Goal: Task Accomplishment & Management: Manage account settings

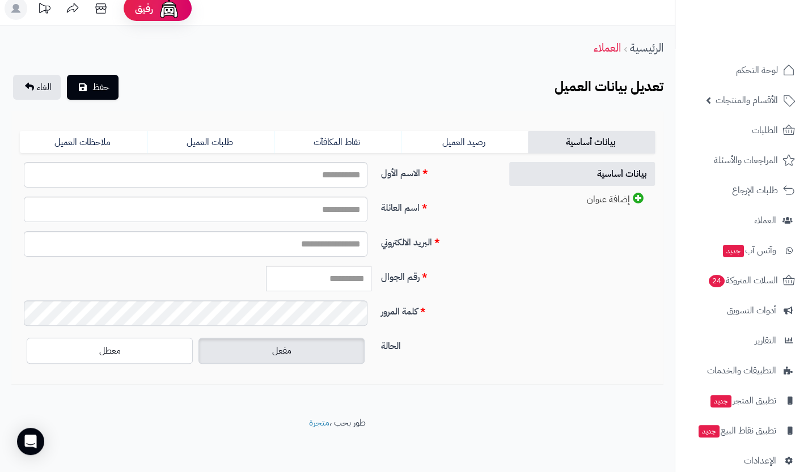
scroll to position [16, 0]
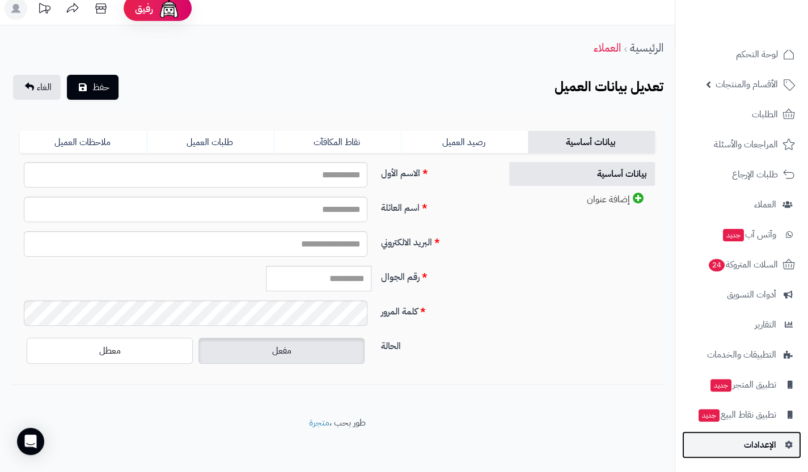
click at [743, 444] on link "الإعدادات" at bounding box center [741, 444] width 119 height 27
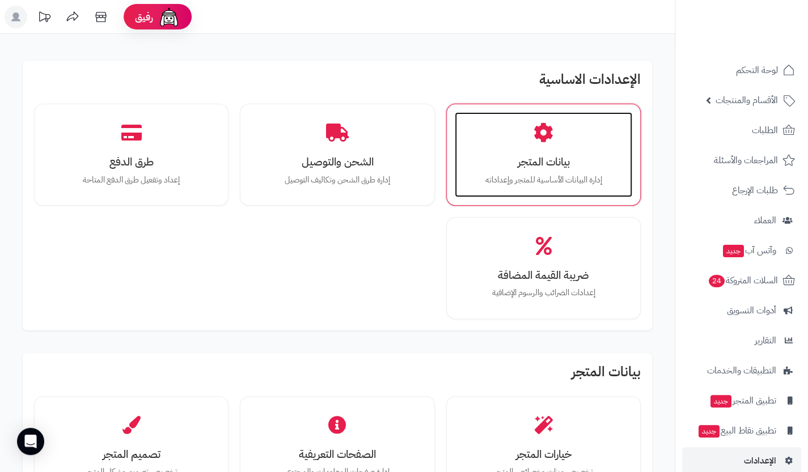
click at [515, 131] on div "بيانات المتجر إدارة البيانات الأساسية للمتجر وإعداداته" at bounding box center [543, 154] width 177 height 85
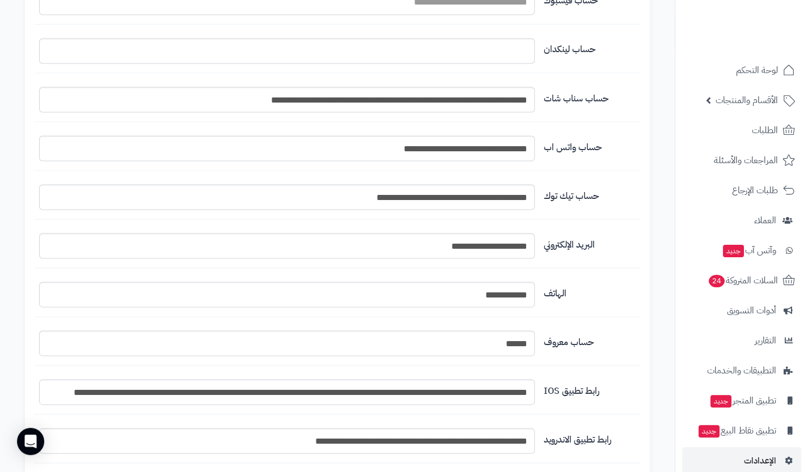
scroll to position [1286, 0]
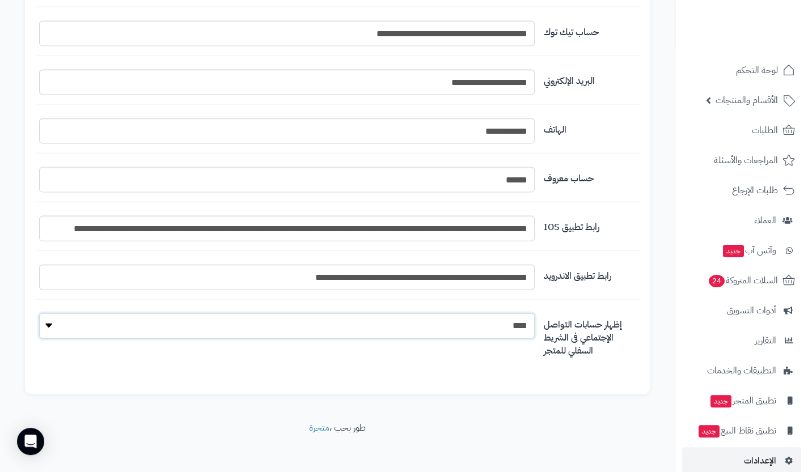
click at [508, 324] on select "**** ****" at bounding box center [286, 326] width 495 height 26
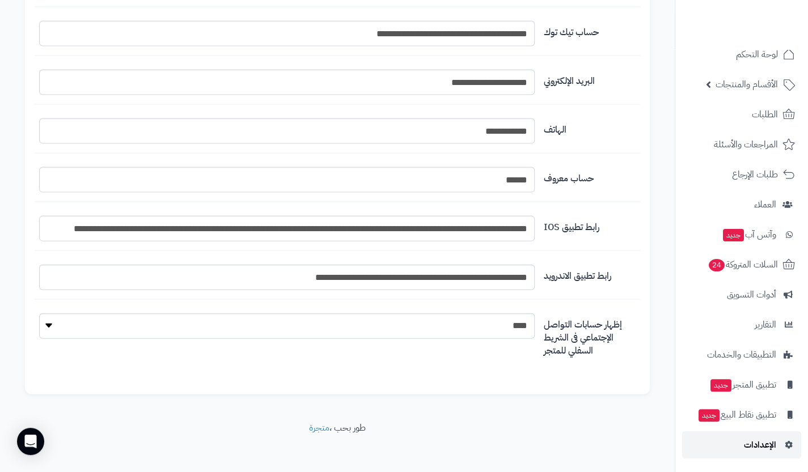
click at [737, 450] on link "الإعدادات" at bounding box center [741, 444] width 119 height 27
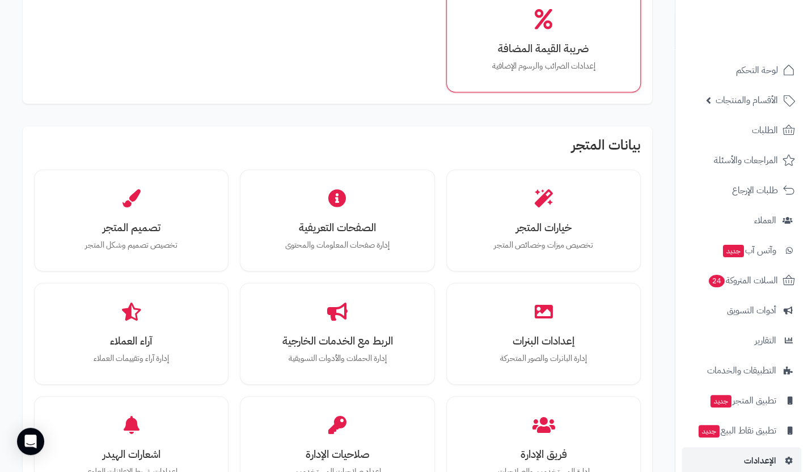
scroll to position [247, 0]
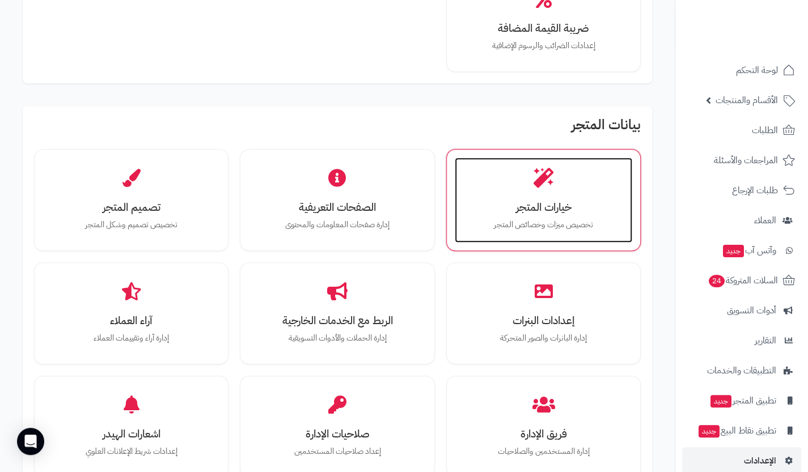
click at [563, 210] on h3 "خيارات المتجر" at bounding box center [543, 207] width 155 height 12
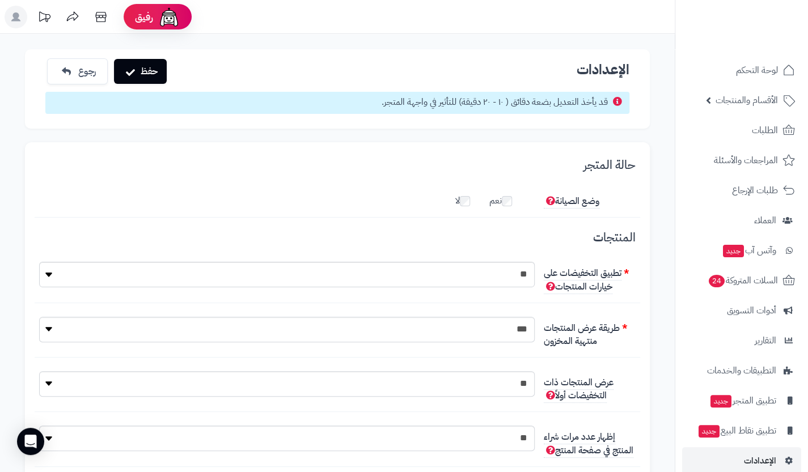
scroll to position [8, 0]
click at [563, 210] on div "وضع الصيانة نعم لا" at bounding box center [337, 203] width 605 height 28
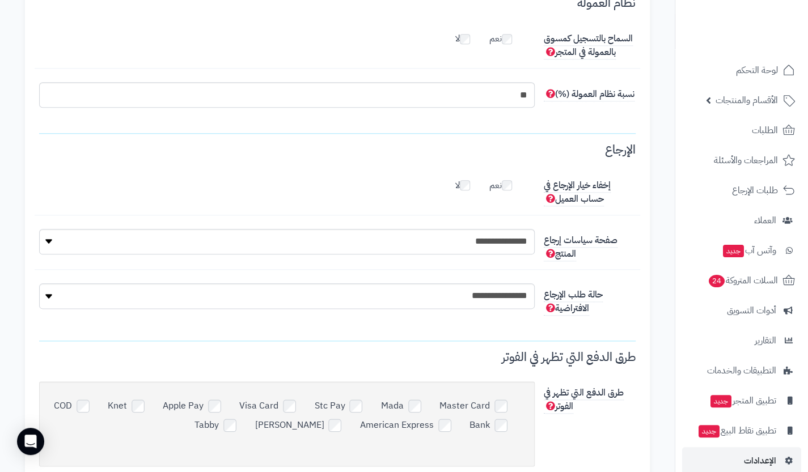
scroll to position [3022, 0]
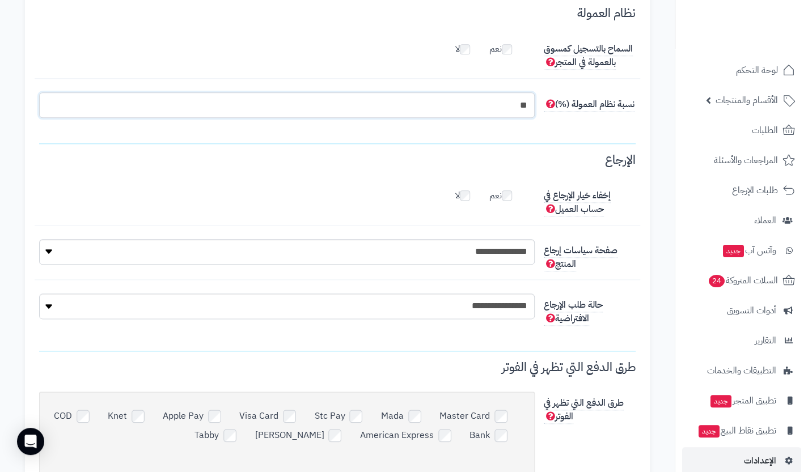
click at [514, 92] on input "**" at bounding box center [286, 105] width 495 height 26
click at [562, 64] on fieldset "نظام العمولة السماح بالتسجيل كمسوق بالعمولة في المتجر نعم لا نسبة نظام العمولة …" at bounding box center [337, 67] width 596 height 147
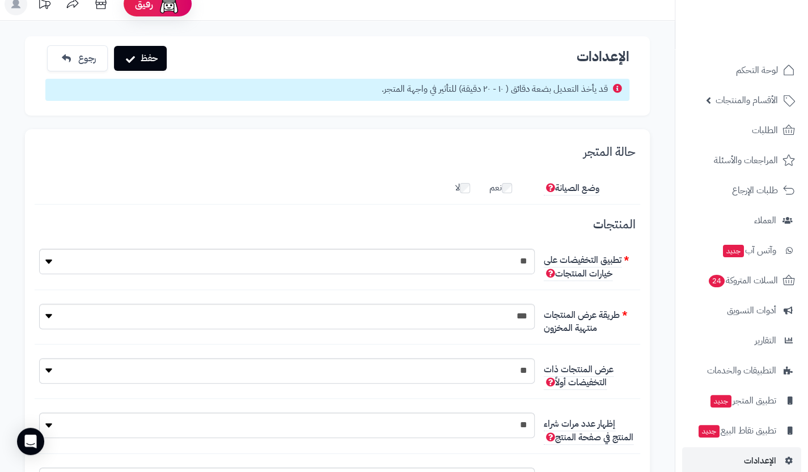
scroll to position [0, 0]
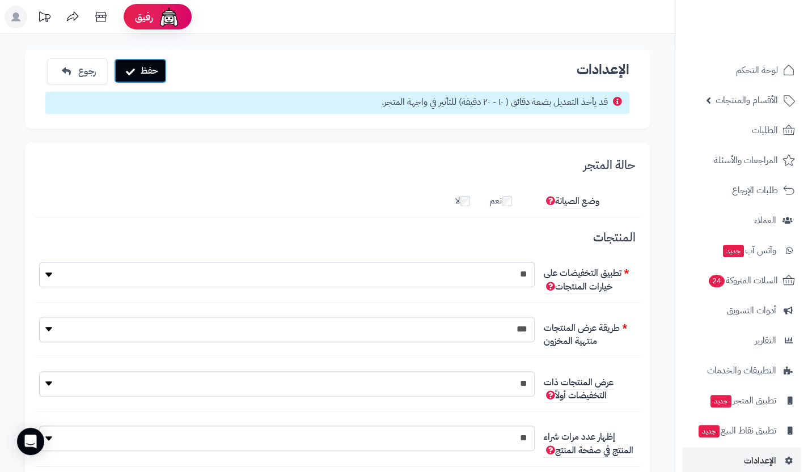
click at [156, 77] on button "حفظ" at bounding box center [140, 70] width 53 height 25
